Goal: Find contact information: Obtain details needed to contact an individual or organization

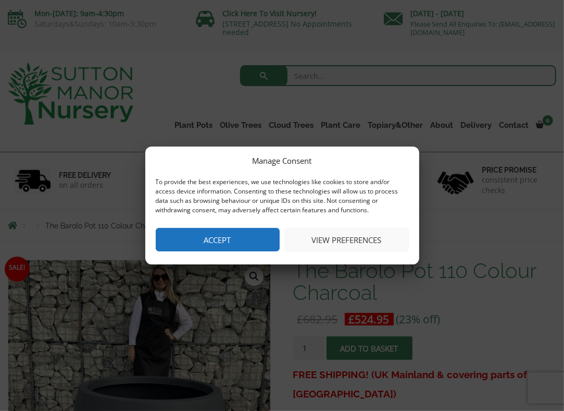
click at [204, 243] on button "Accept" at bounding box center [218, 239] width 124 height 23
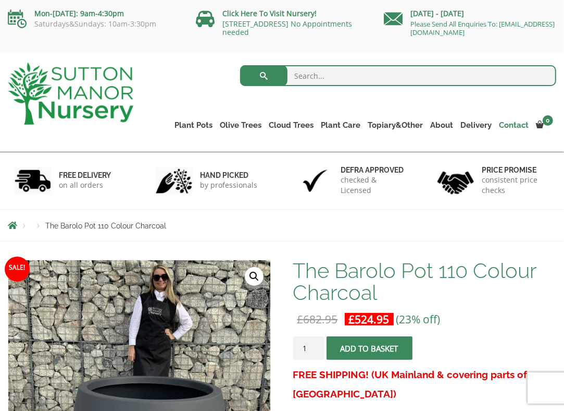
click at [515, 123] on link "Contact" at bounding box center [513, 125] width 37 height 15
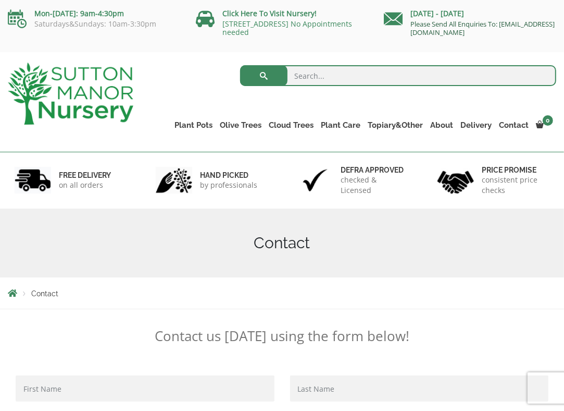
drag, startPoint x: 538, startPoint y: 32, endPoint x: 412, endPoint y: 33, distance: 126.1
click at [412, 33] on p "Please Send All Enquiries To: [EMAIL_ADDRESS][DOMAIN_NAME]" at bounding box center [470, 28] width 172 height 17
